Goal: Navigation & Orientation: Understand site structure

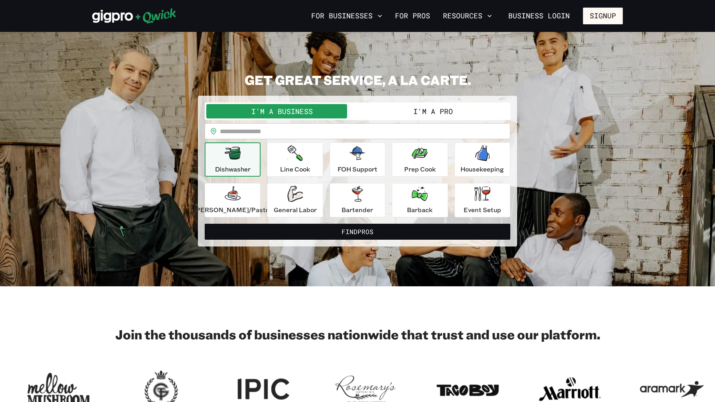
click at [388, 111] on button "I'm a Pro" at bounding box center [433, 111] width 151 height 14
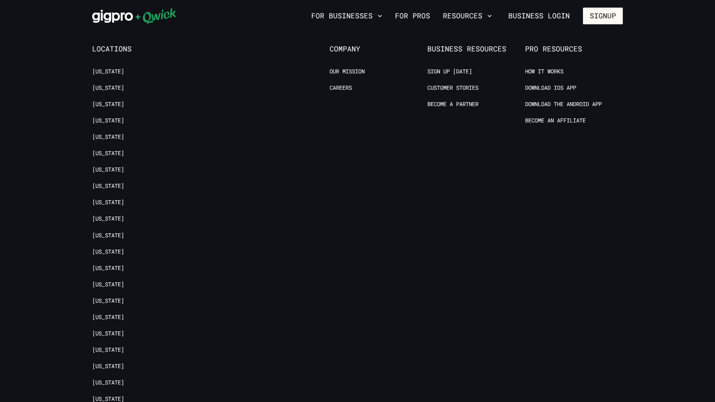
scroll to position [1828, 0]
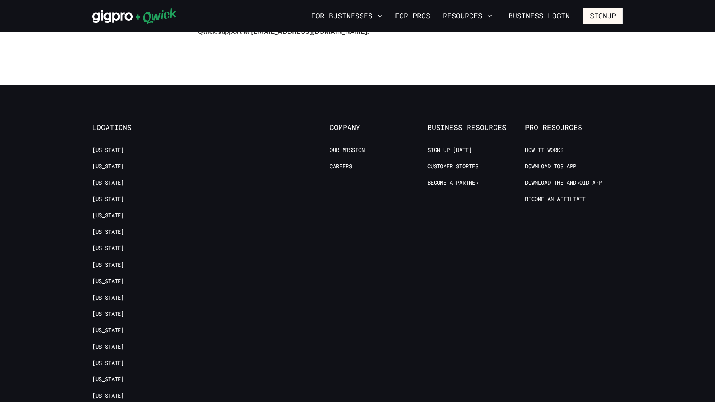
scroll to position [7855, 0]
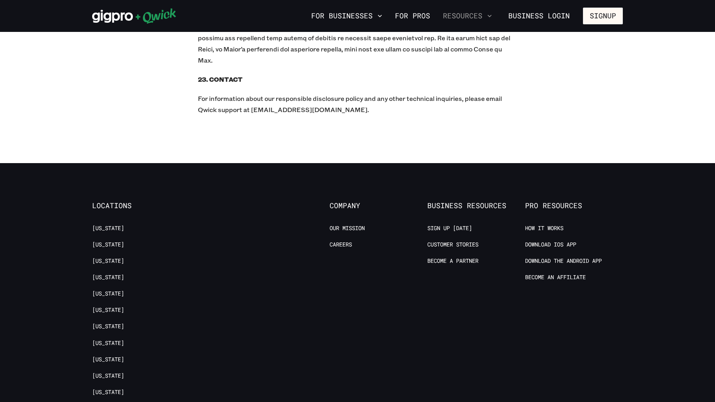
click at [474, 14] on button "Resources" at bounding box center [467, 16] width 55 height 14
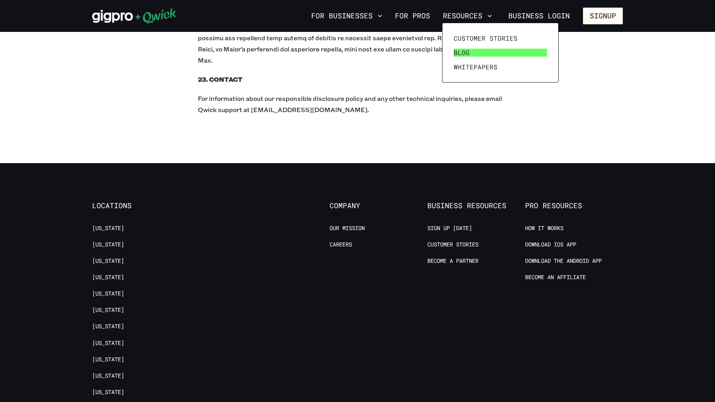
click at [466, 50] on span "Blog" at bounding box center [462, 53] width 16 height 8
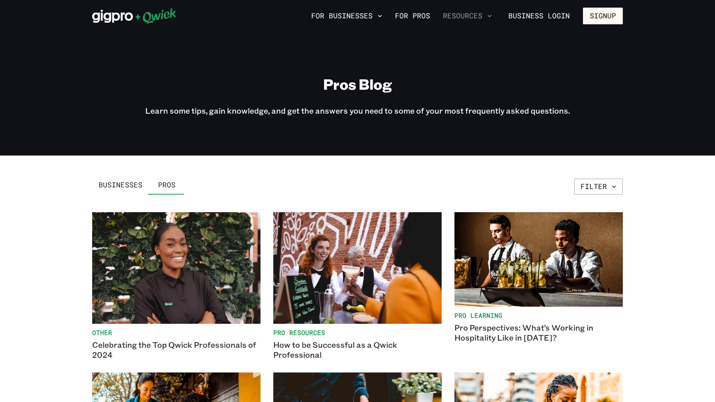
click at [492, 16] on icon "button" at bounding box center [490, 16] width 4 height 2
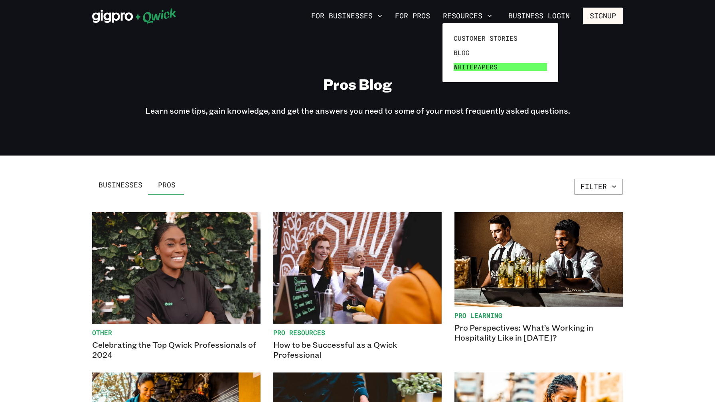
click at [485, 65] on span "Whitepapers" at bounding box center [476, 67] width 44 height 8
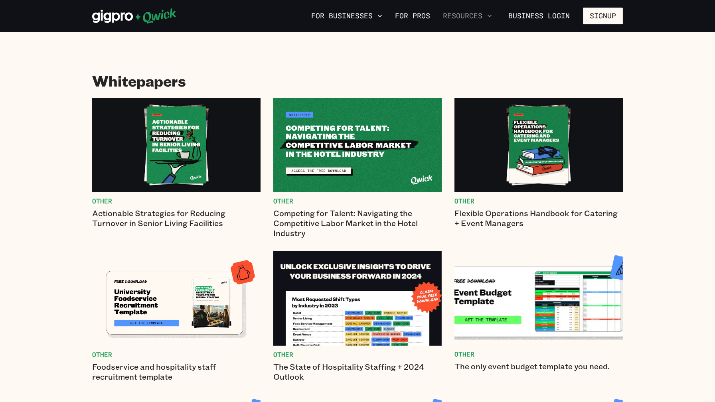
click at [457, 20] on button "Resources" at bounding box center [467, 16] width 55 height 14
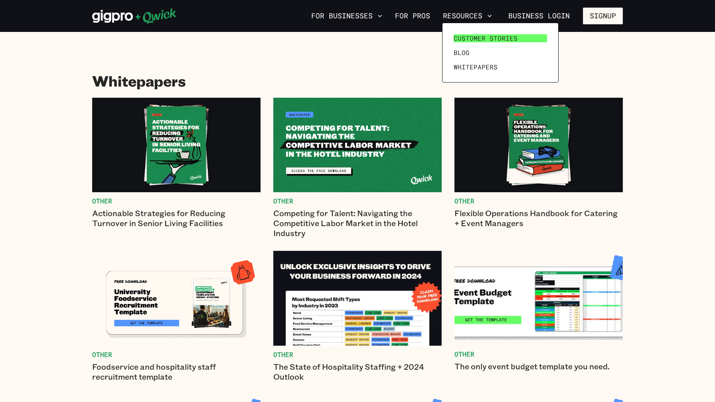
click at [466, 36] on span "Customer stories" at bounding box center [486, 38] width 64 height 8
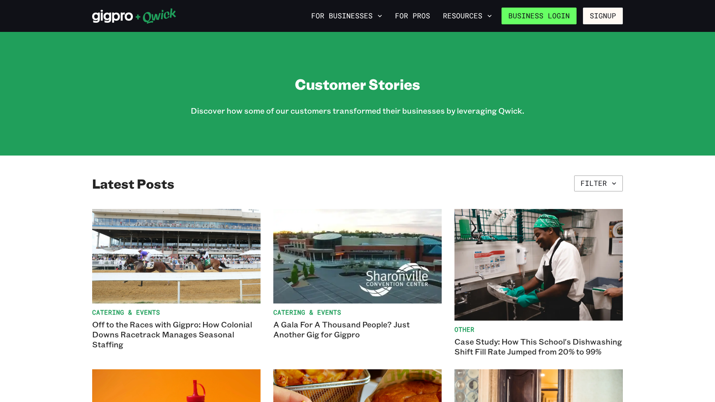
click at [513, 20] on link "Business Login" at bounding box center [539, 16] width 75 height 17
click at [113, 22] on icon at bounding box center [112, 16] width 41 height 13
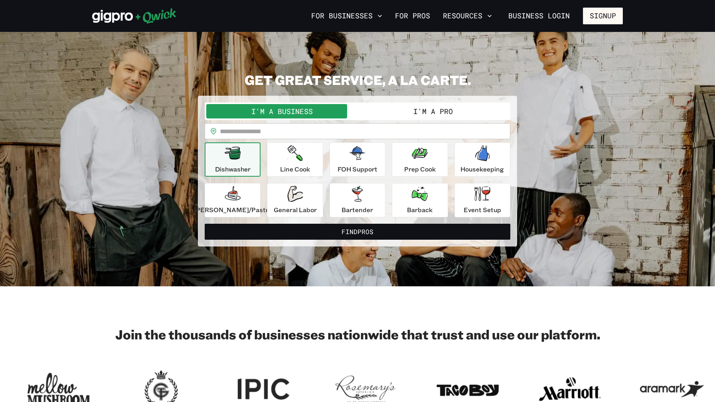
click at [158, 22] on icon at bounding box center [134, 16] width 84 height 16
